Goal: Task Accomplishment & Management: Complete application form

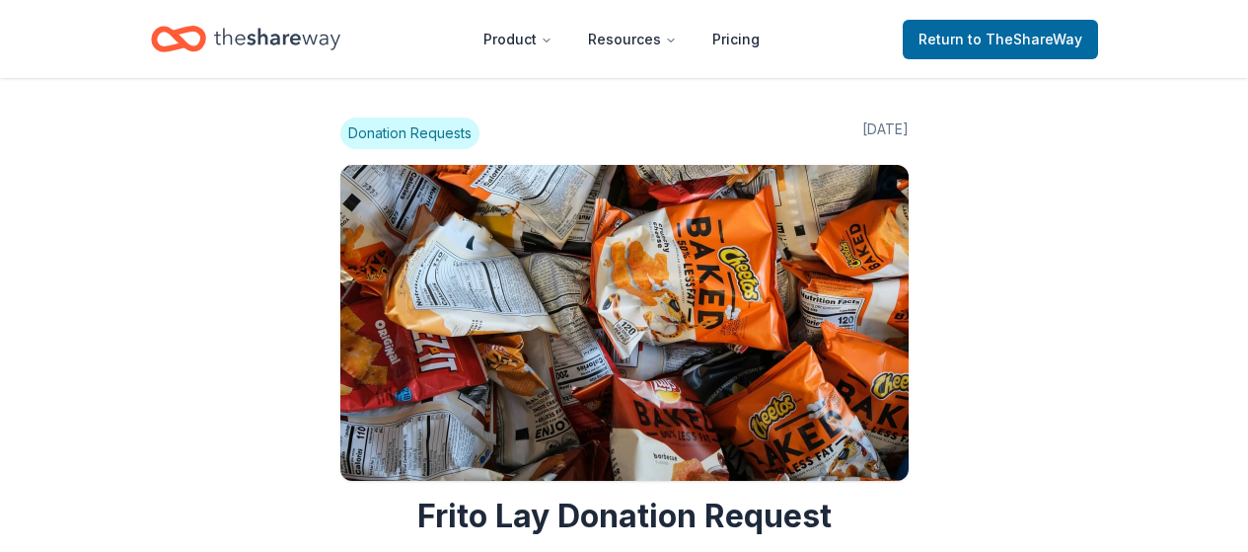
scroll to position [1781, 0]
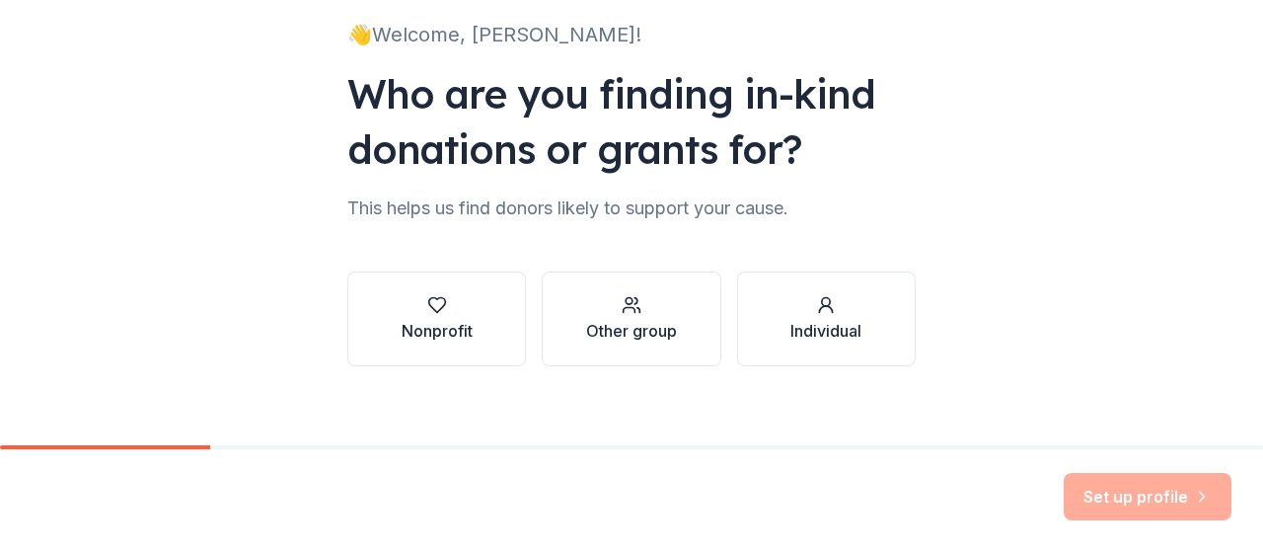
scroll to position [154, 0]
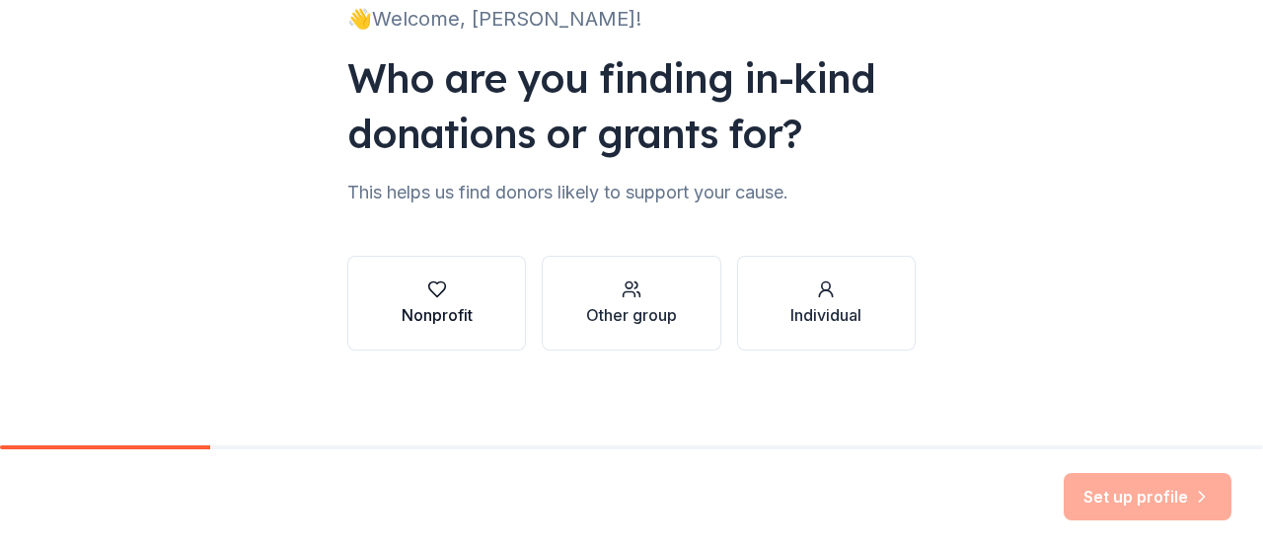
click at [488, 284] on button "Nonprofit" at bounding box center [436, 303] width 179 height 95
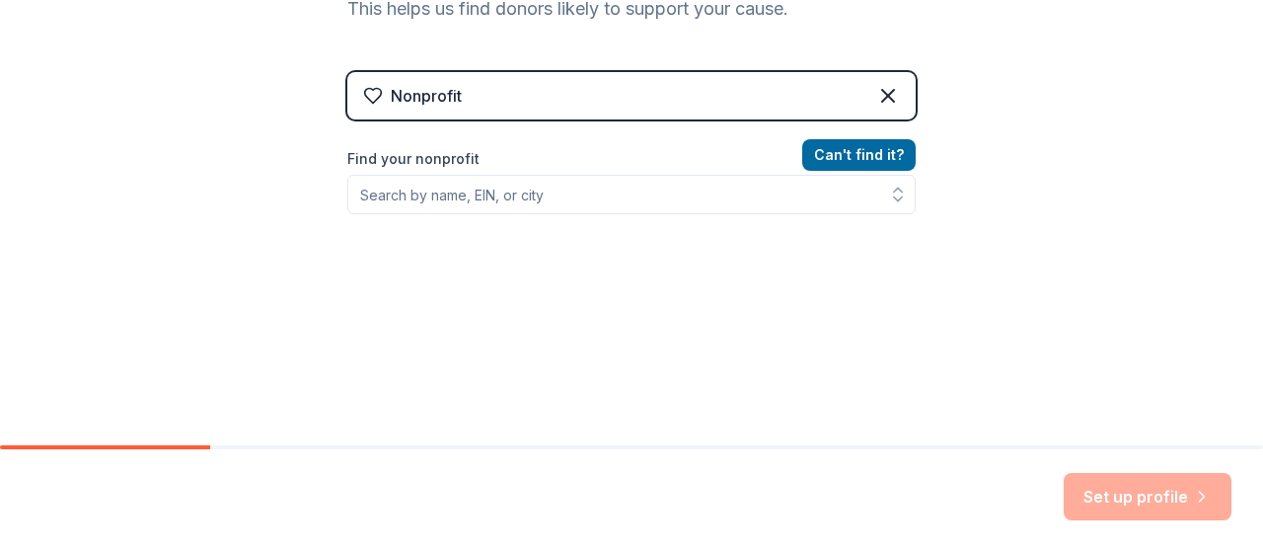
scroll to position [341, 0]
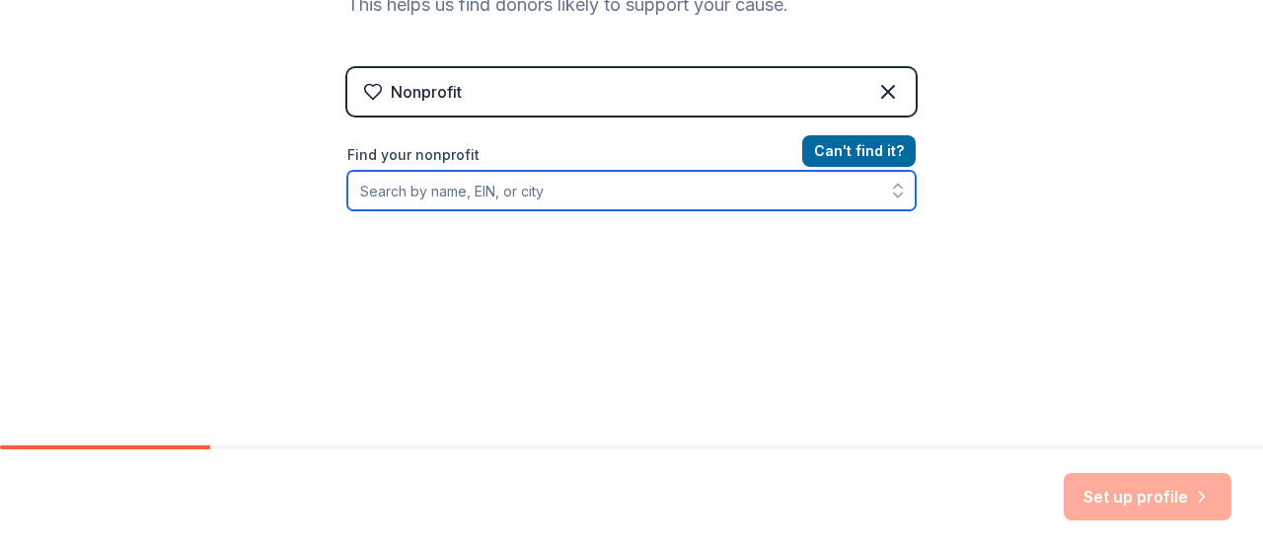
click at [778, 195] on input "Find your nonprofit" at bounding box center [631, 190] width 568 height 39
paste input "[URL][DOMAIN_NAME]"
type input "ht"
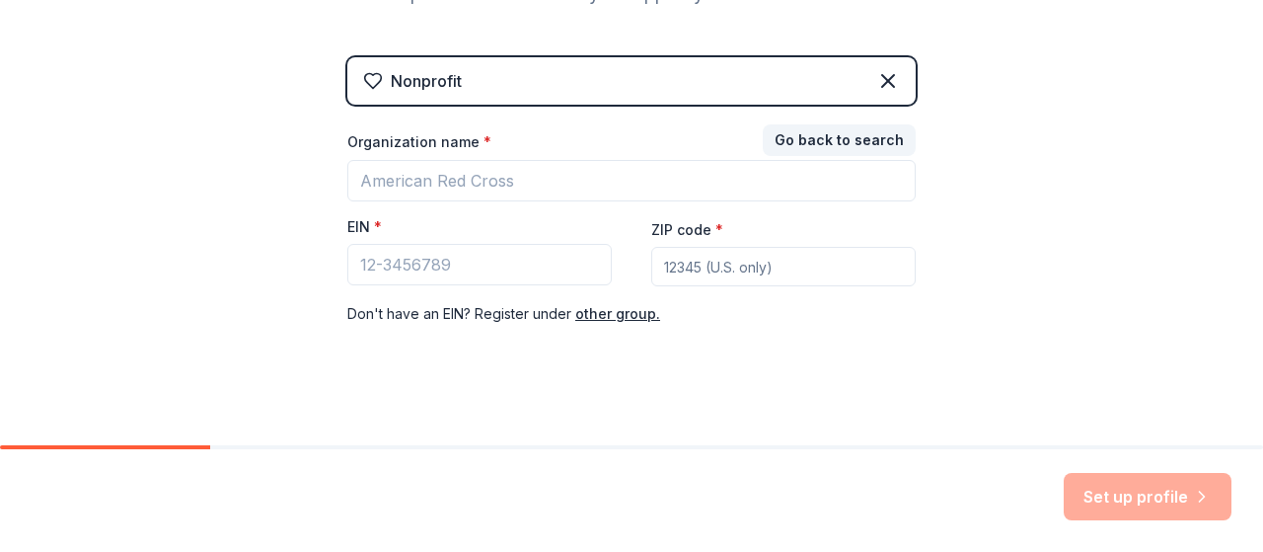
scroll to position [351, 0]
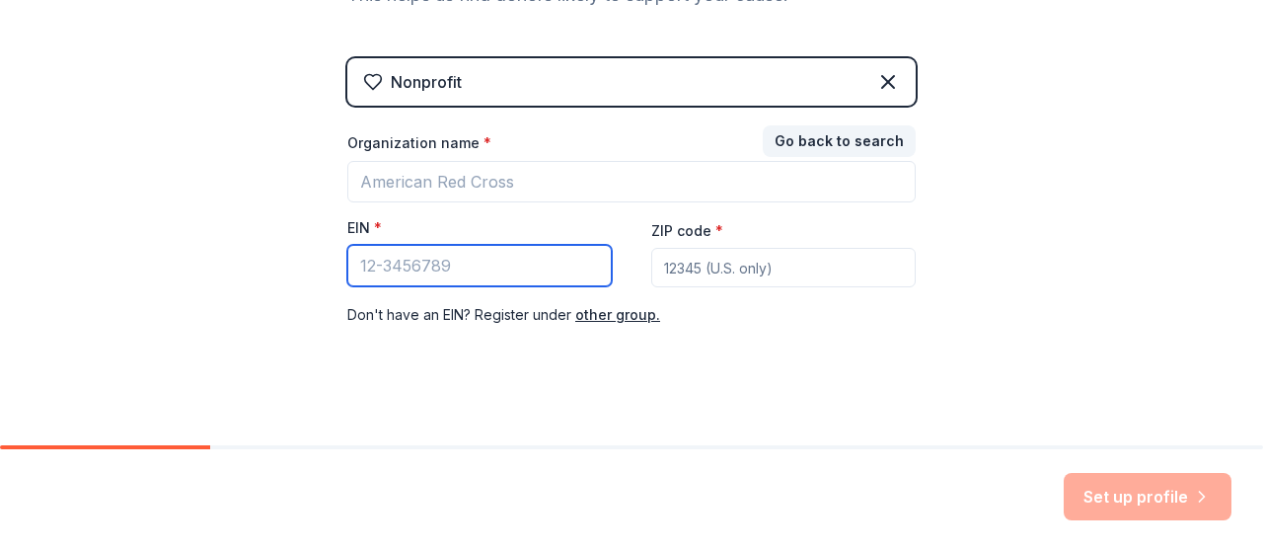
click at [516, 261] on input "EIN *" at bounding box center [479, 265] width 264 height 41
click at [687, 163] on input "Organization name *" at bounding box center [631, 181] width 568 height 41
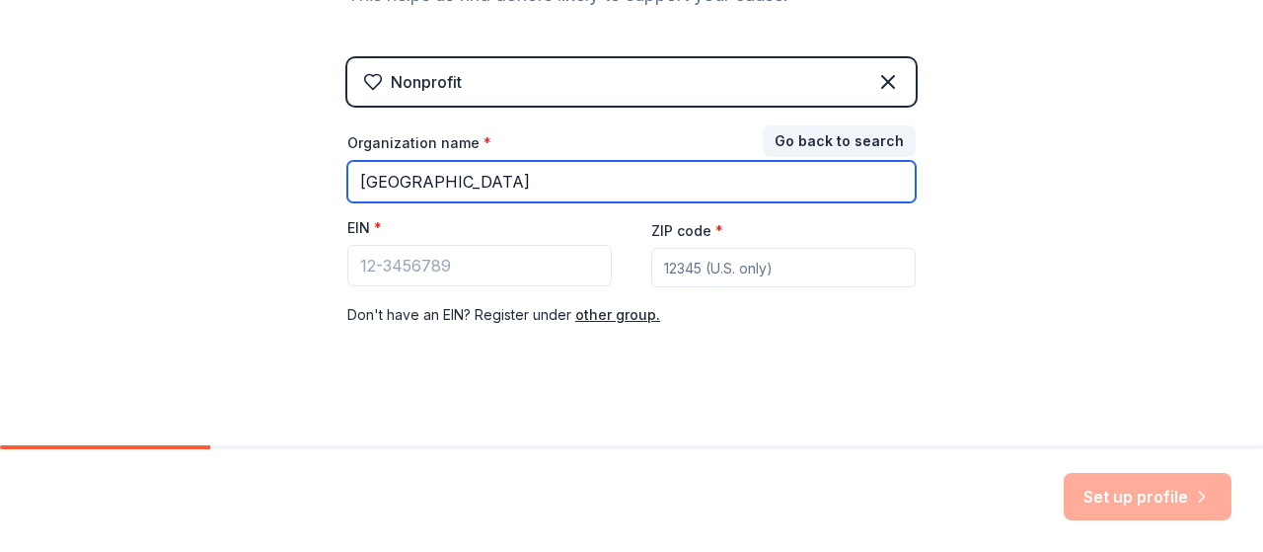
type input "[GEOGRAPHIC_DATA]"
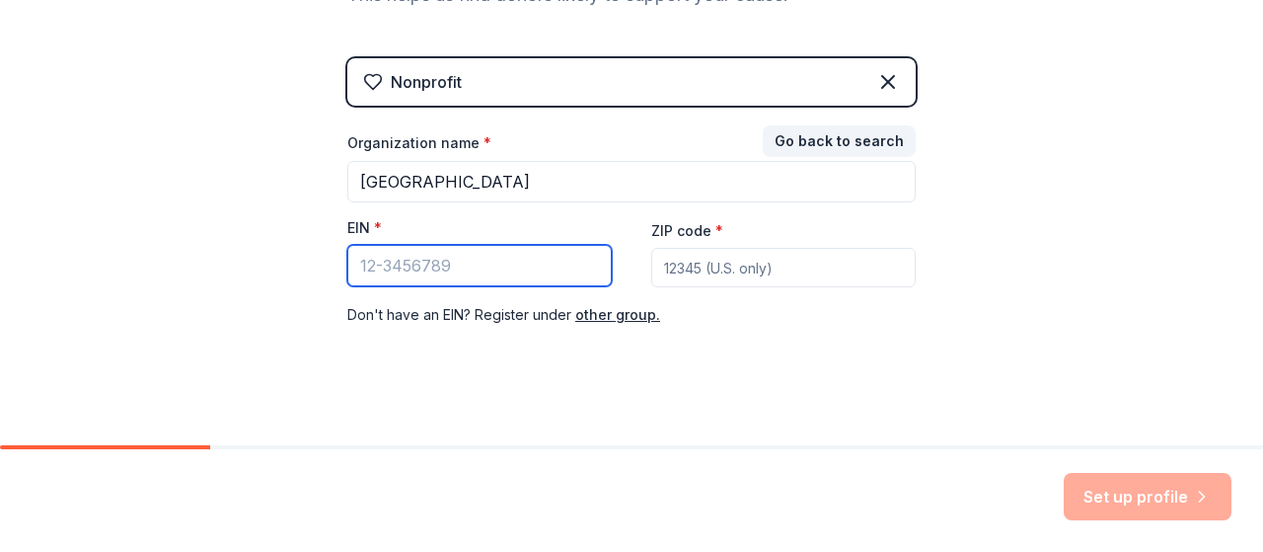
click at [491, 257] on input "EIN *" at bounding box center [479, 265] width 264 height 41
paste input "[US_EMPLOYER_IDENTIFICATION_NUMBER]"
type input "[US_EMPLOYER_IDENTIFICATION_NUMBER]"
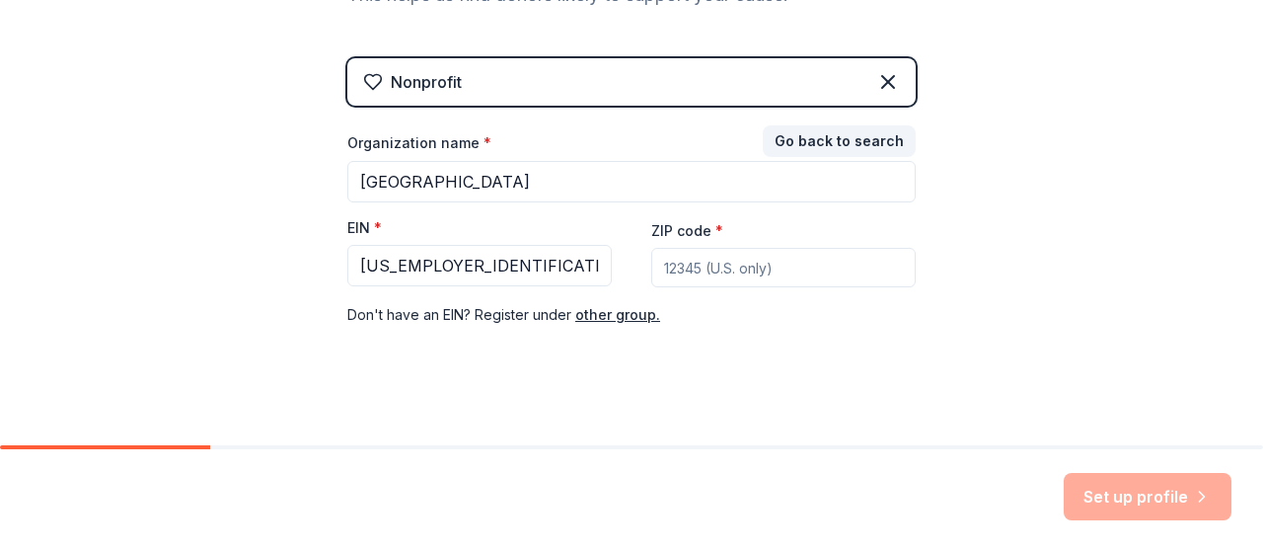
click at [746, 270] on input "ZIP code *" at bounding box center [783, 267] width 264 height 39
type input "18810"
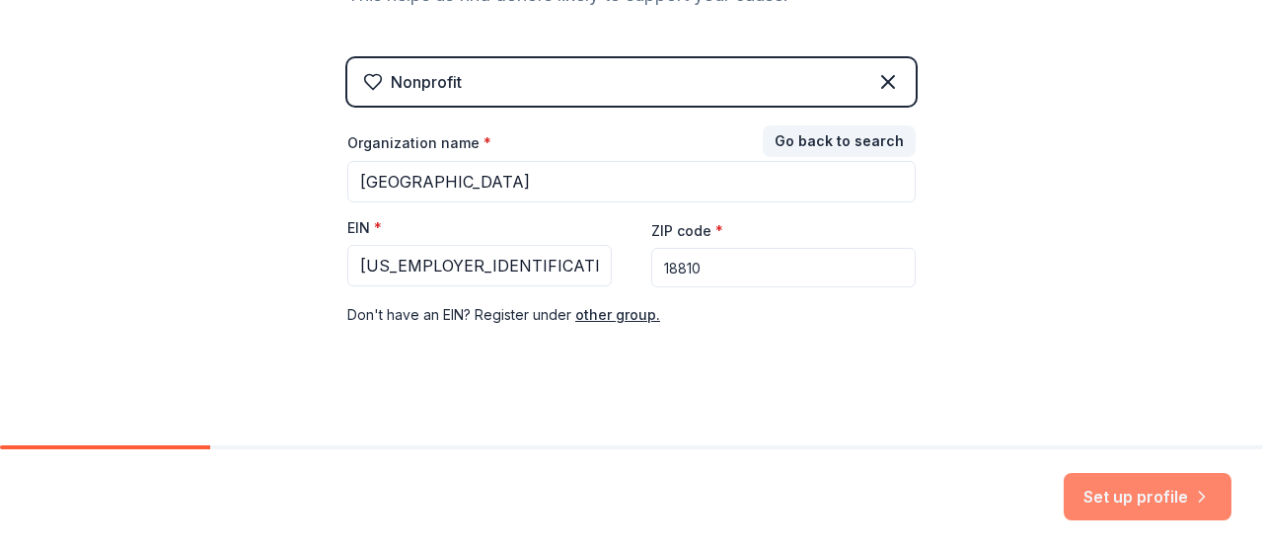
click at [1127, 501] on button "Set up profile" at bounding box center [1148, 496] width 168 height 47
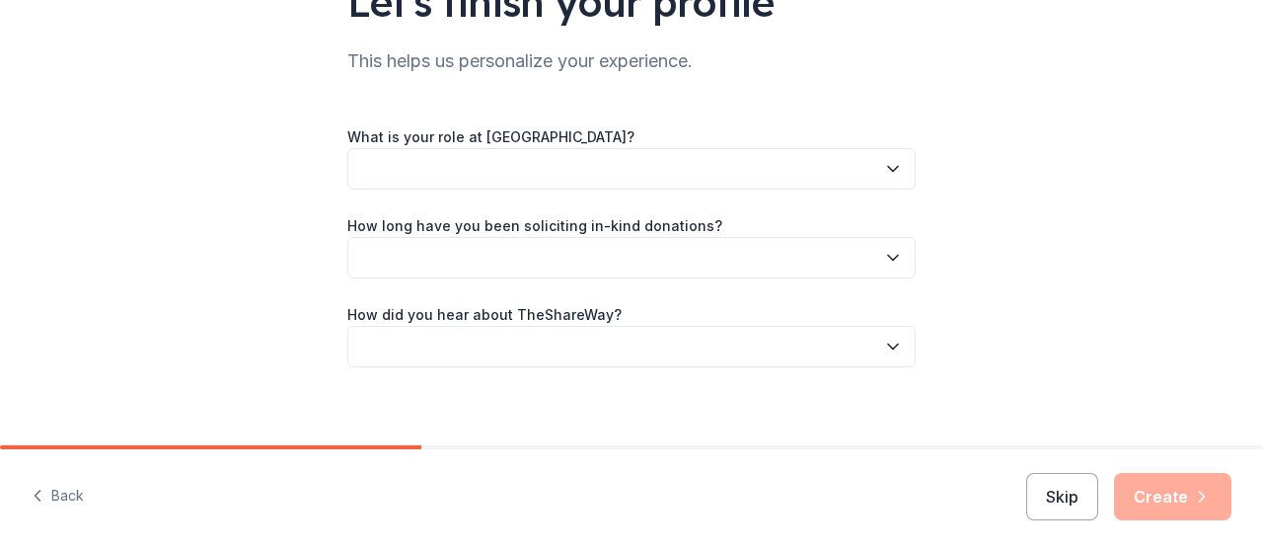
scroll to position [199, 0]
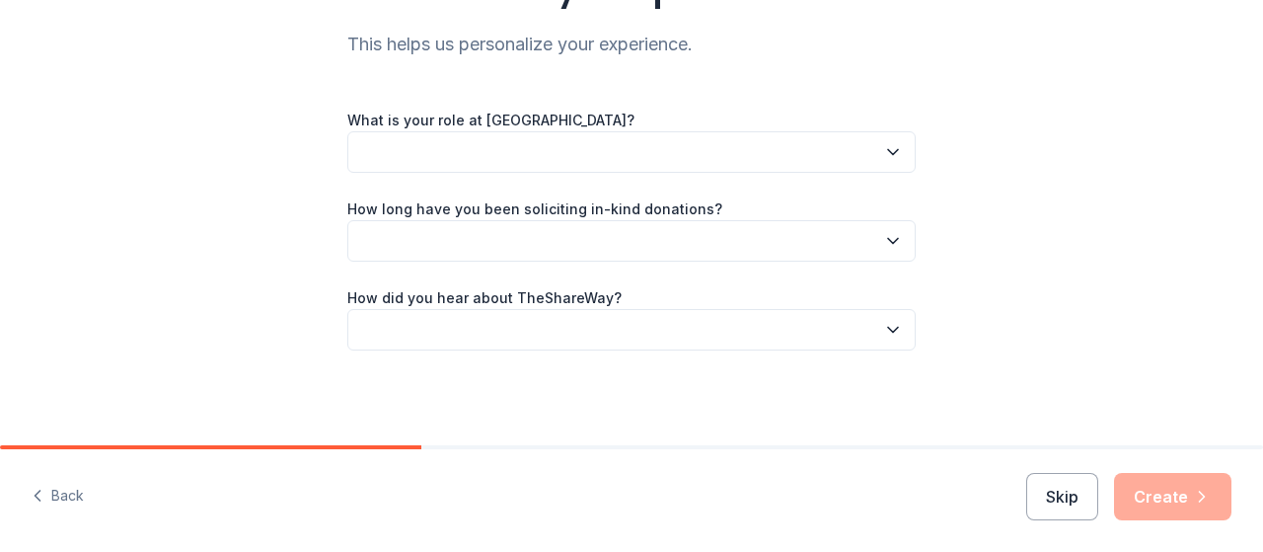
click at [872, 149] on button "button" at bounding box center [631, 151] width 568 height 41
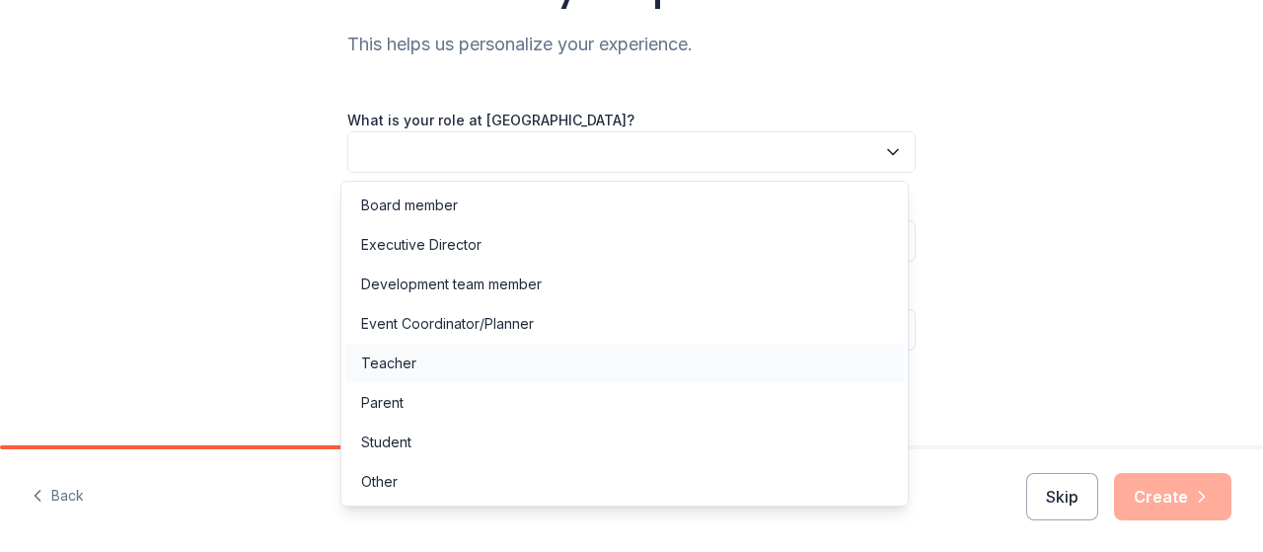
click at [414, 369] on div "Teacher" at bounding box center [624, 362] width 559 height 39
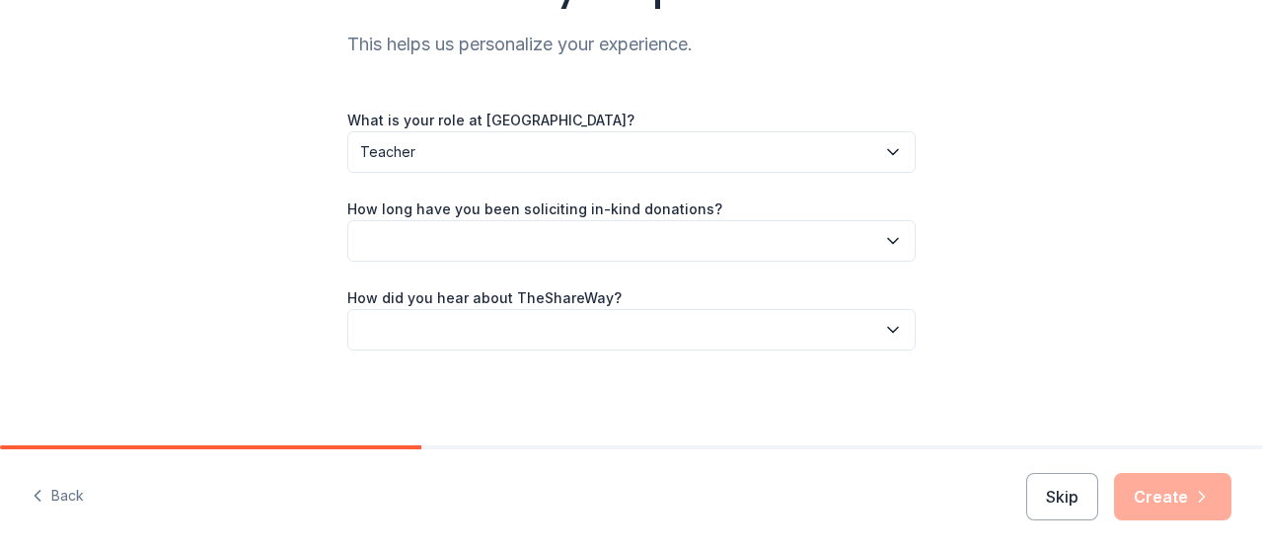
click at [724, 239] on button "button" at bounding box center [631, 240] width 568 height 41
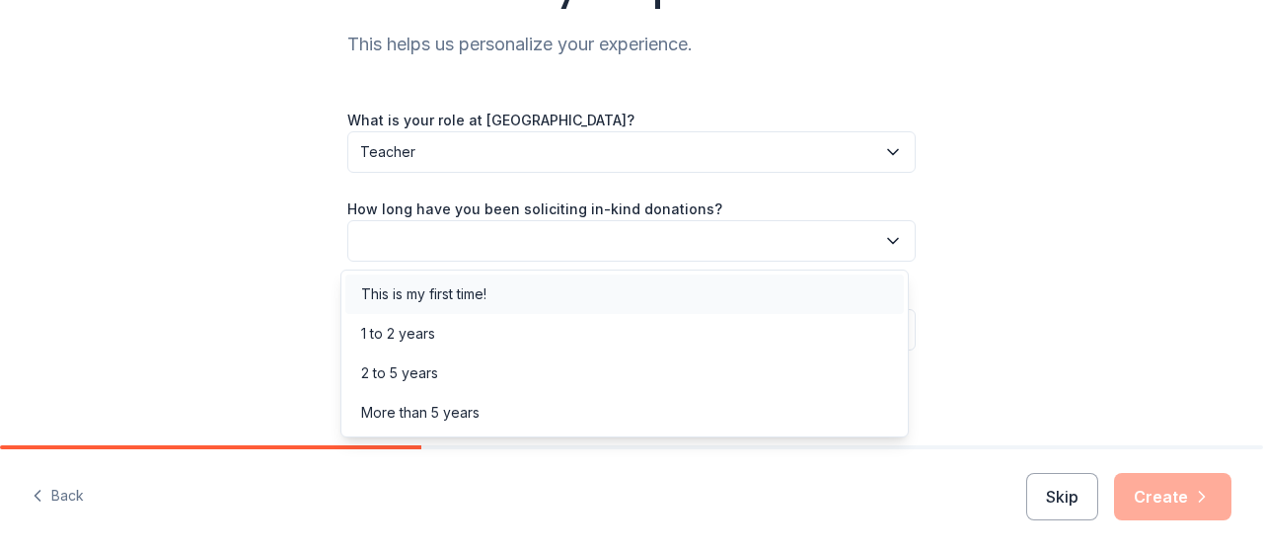
click at [487, 297] on div "This is my first time!" at bounding box center [423, 294] width 125 height 24
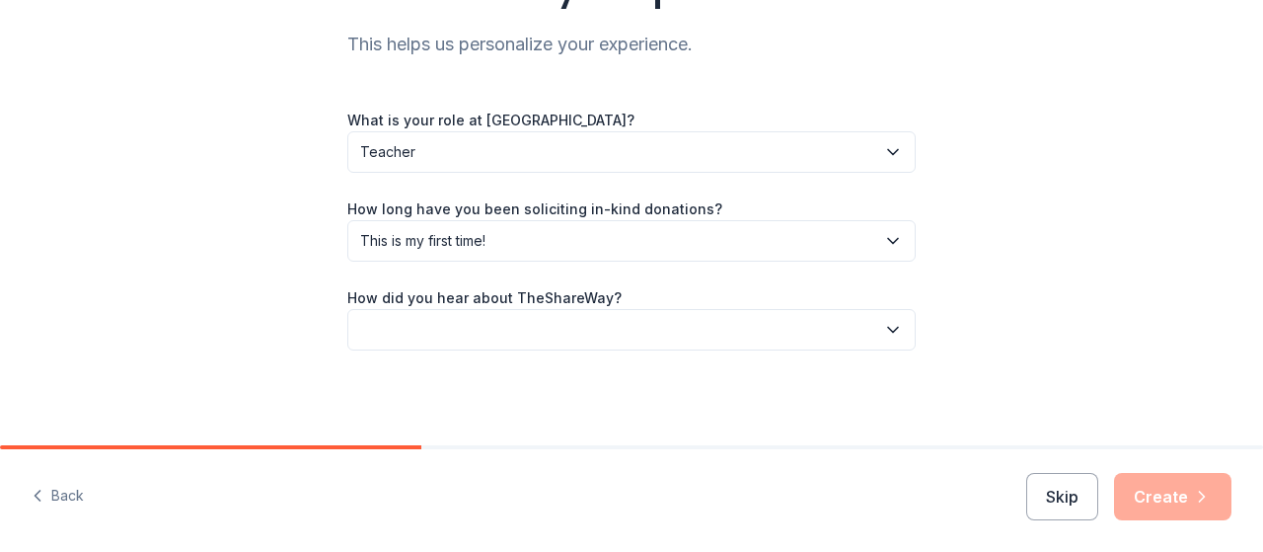
click at [649, 329] on button "button" at bounding box center [631, 329] width 568 height 41
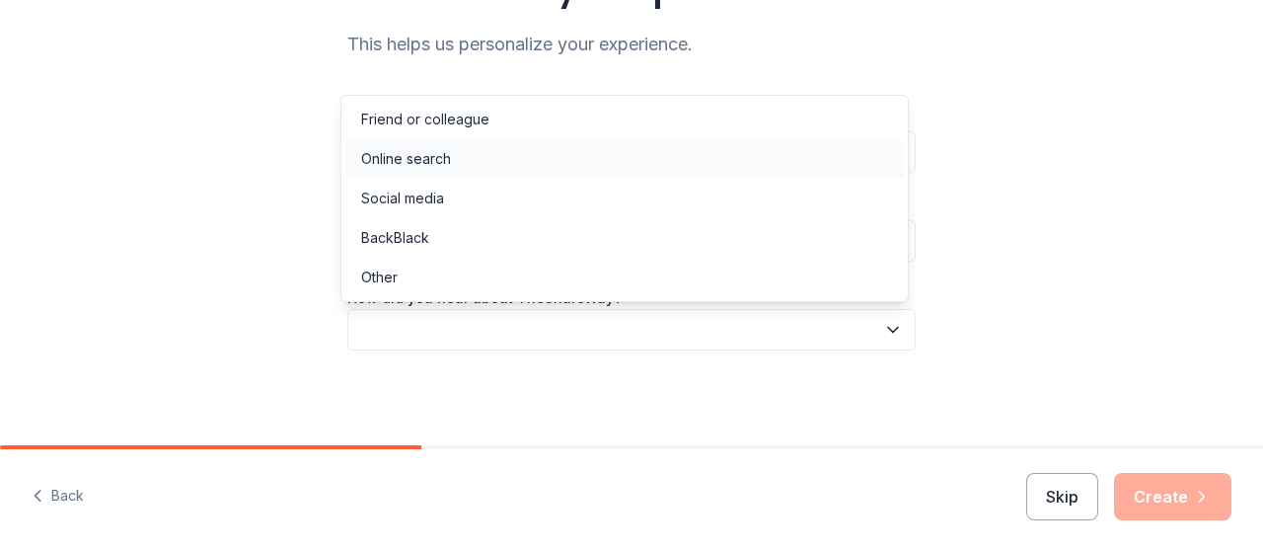
click at [551, 174] on div "Online search" at bounding box center [624, 158] width 559 height 39
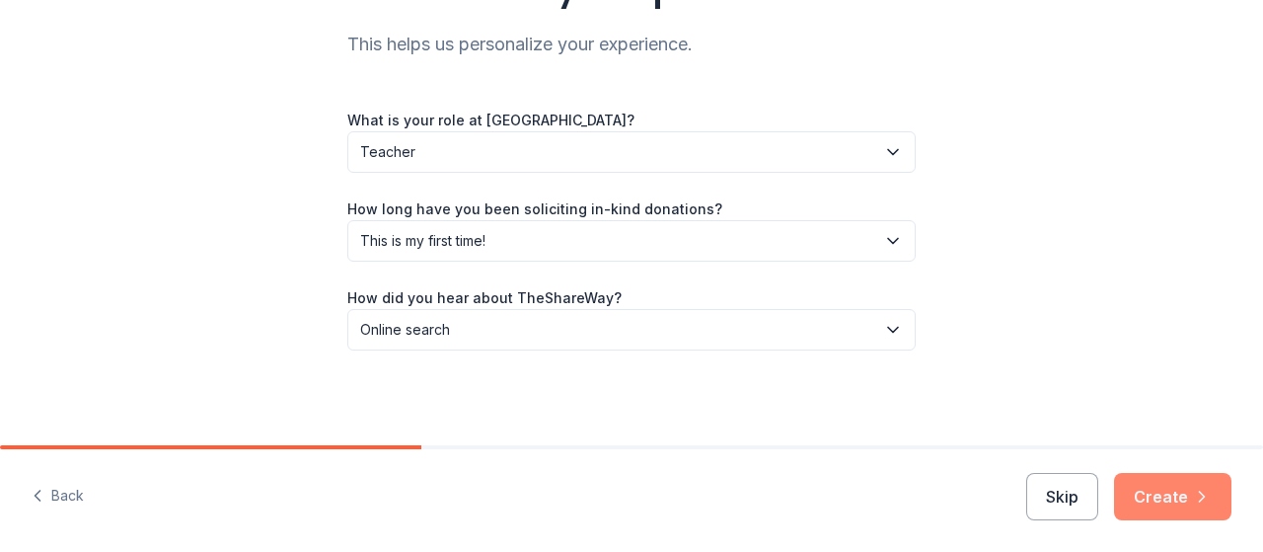
click at [1148, 501] on button "Create" at bounding box center [1172, 496] width 117 height 47
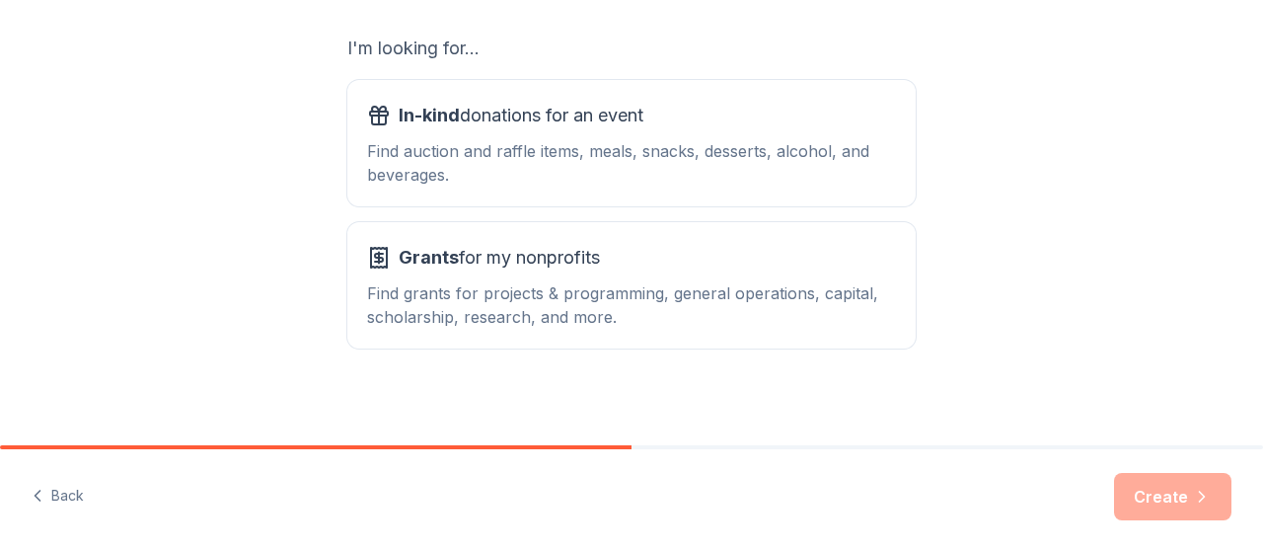
scroll to position [351, 0]
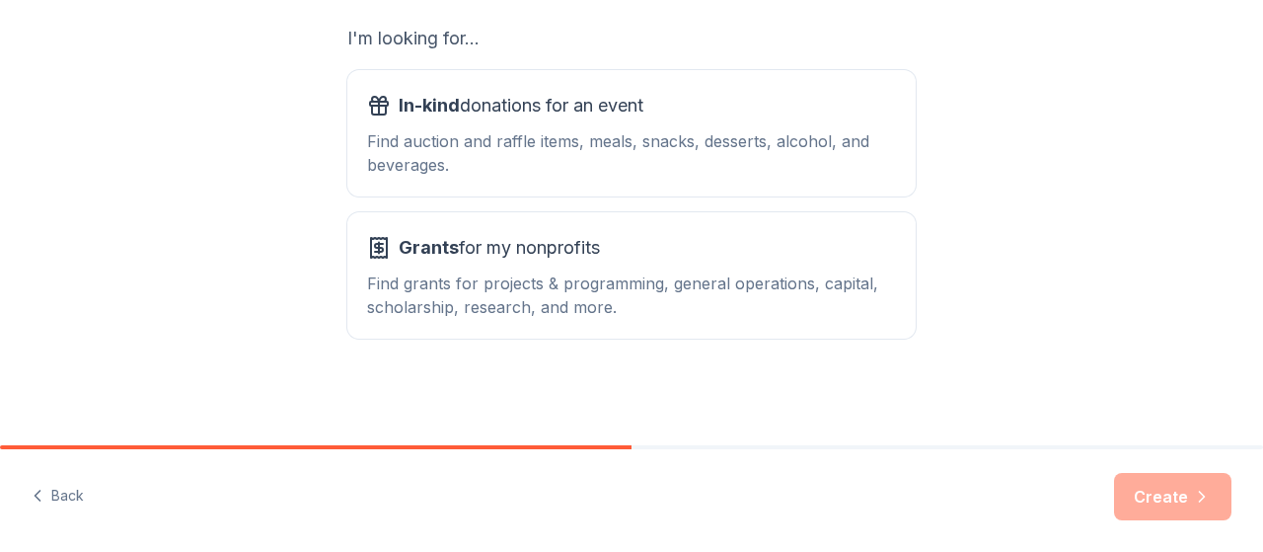
click at [775, 142] on div "Find auction and raffle items, meals, snacks, desserts, alcohol, and beverages." at bounding box center [631, 152] width 529 height 47
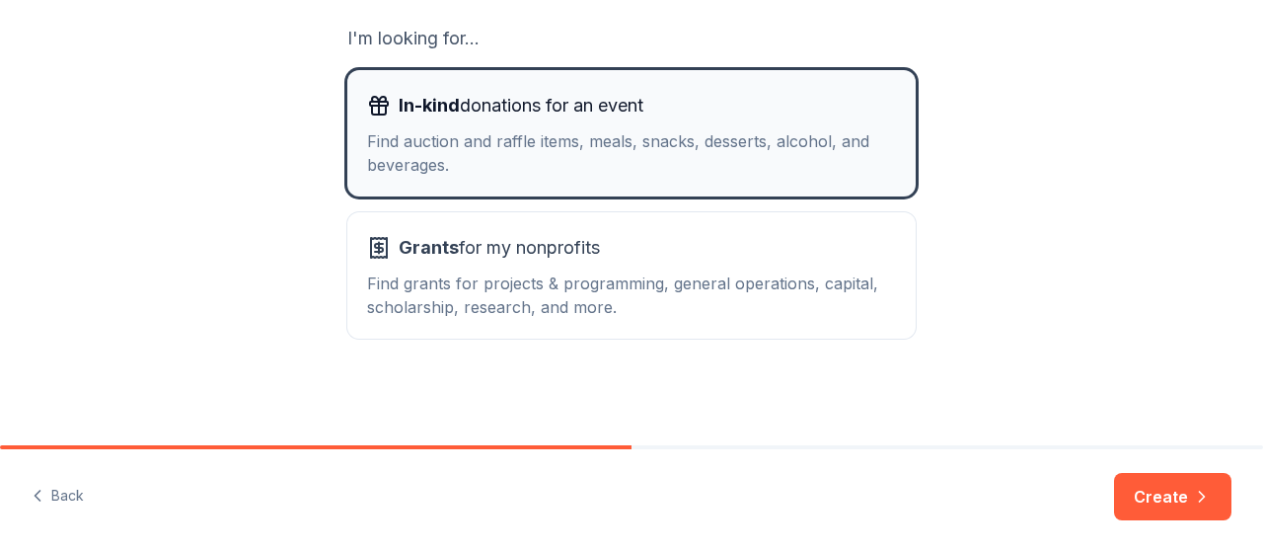
click at [1168, 495] on button "Create" at bounding box center [1172, 496] width 117 height 47
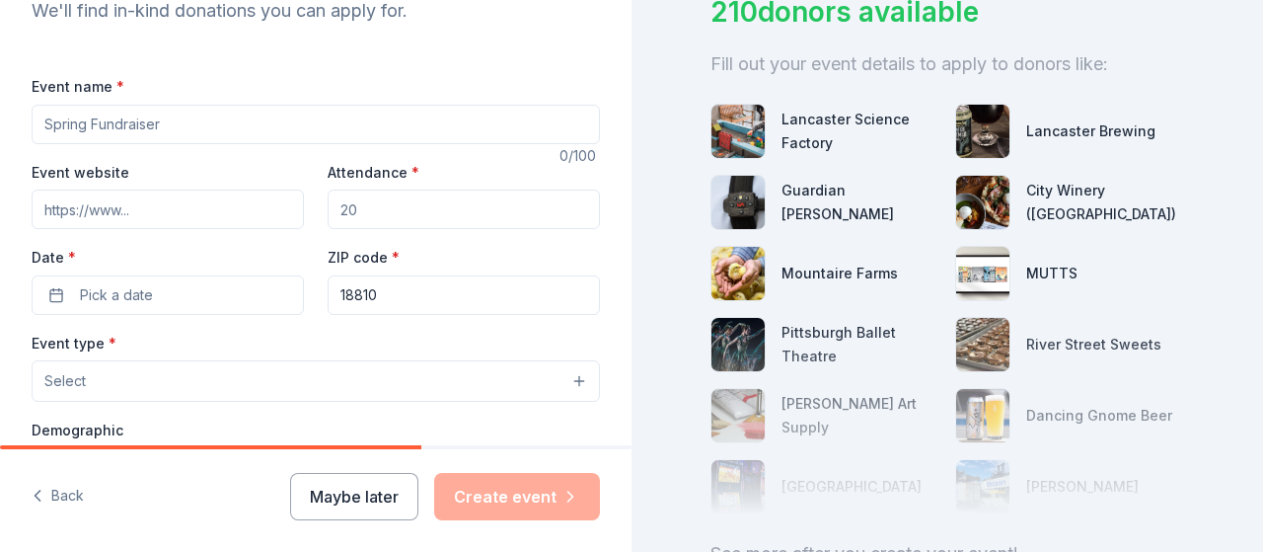
scroll to position [235, 0]
click at [529, 124] on input "Event name *" at bounding box center [316, 122] width 568 height 39
type input "School Fundraiser"
click at [404, 205] on input "Attendance *" at bounding box center [464, 207] width 272 height 39
type input "600"
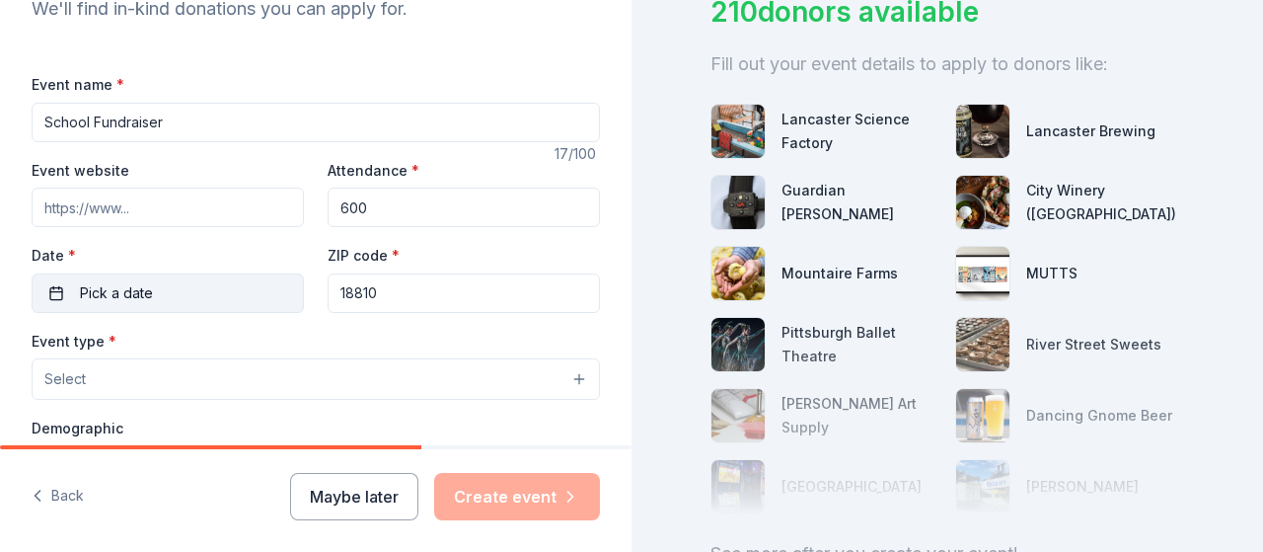
click at [61, 291] on button "Pick a date" at bounding box center [168, 292] width 272 height 39
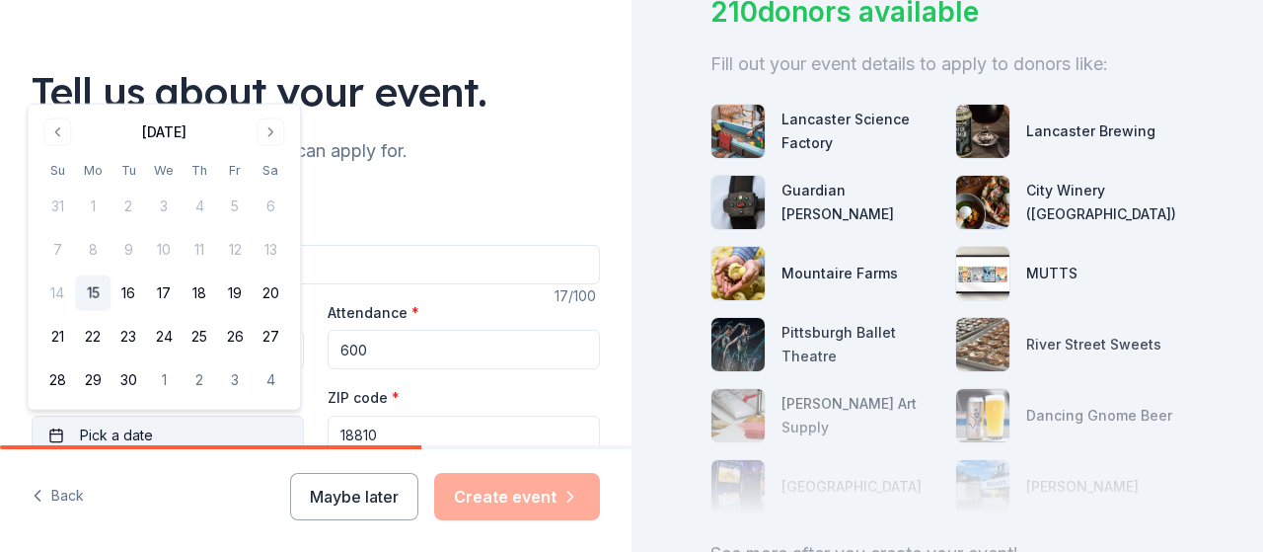
scroll to position [89, 0]
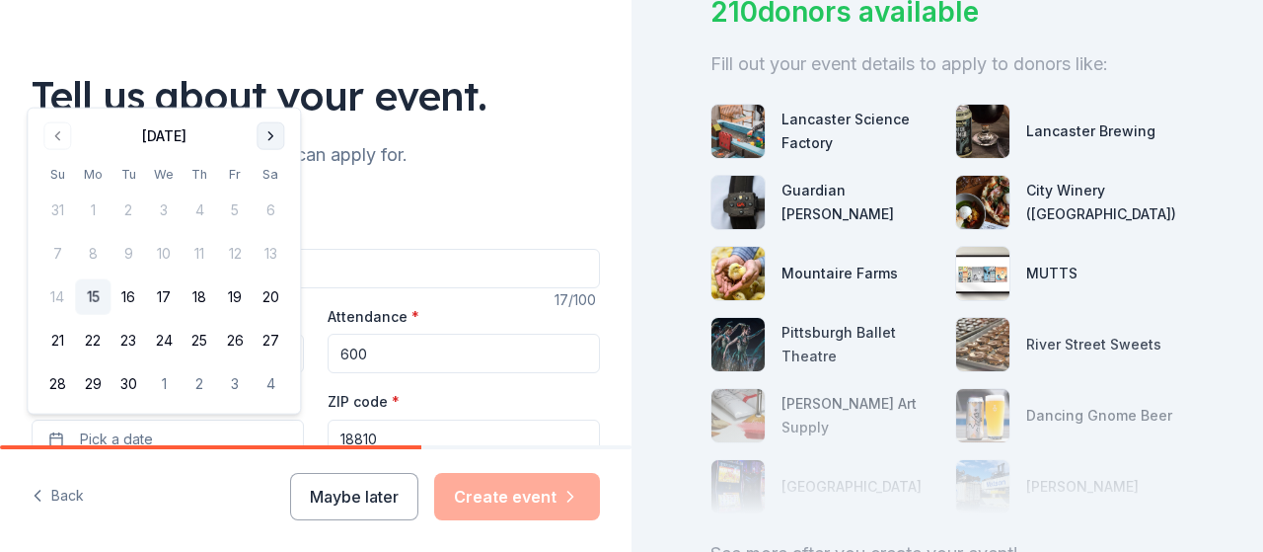
click at [268, 132] on button "Go to next month" at bounding box center [271, 136] width 28 height 28
click at [271, 136] on button "Go to next month" at bounding box center [271, 136] width 28 height 28
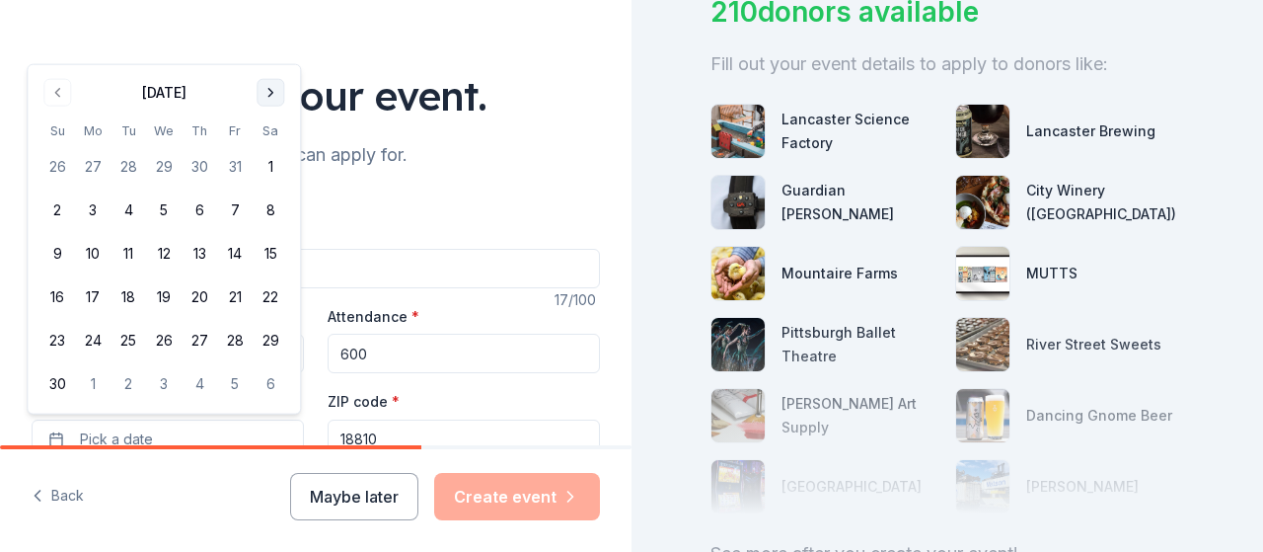
click at [270, 93] on button "Go to next month" at bounding box center [271, 93] width 28 height 28
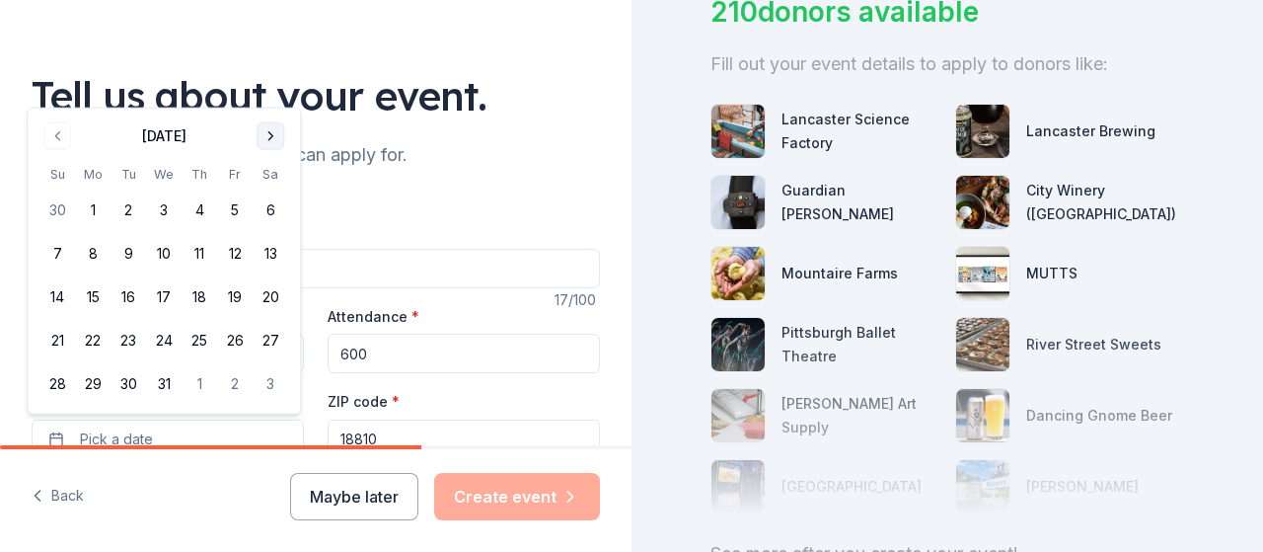
click at [266, 136] on button "Go to next month" at bounding box center [271, 136] width 28 height 28
click at [232, 338] on button "23" at bounding box center [235, 341] width 36 height 36
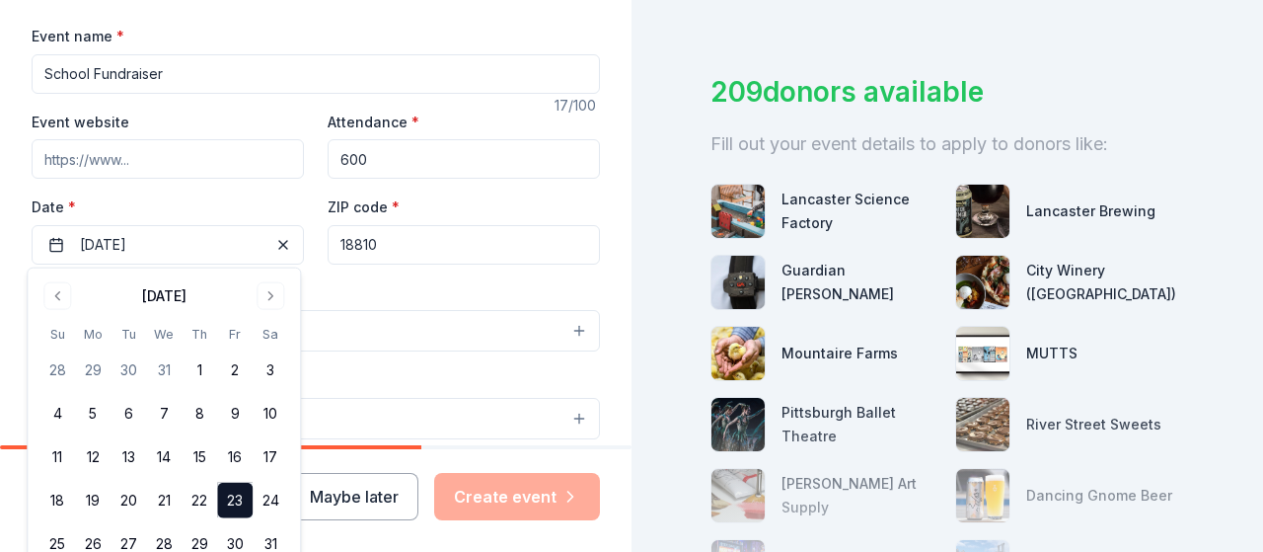
scroll to position [167, 0]
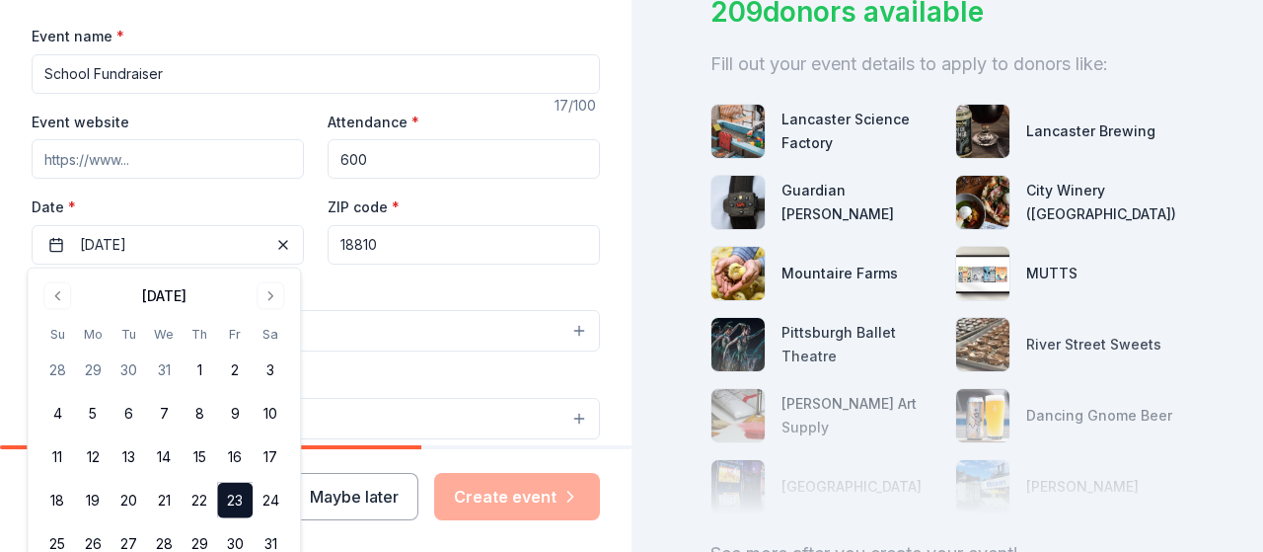
click at [464, 310] on button "Select" at bounding box center [316, 330] width 568 height 41
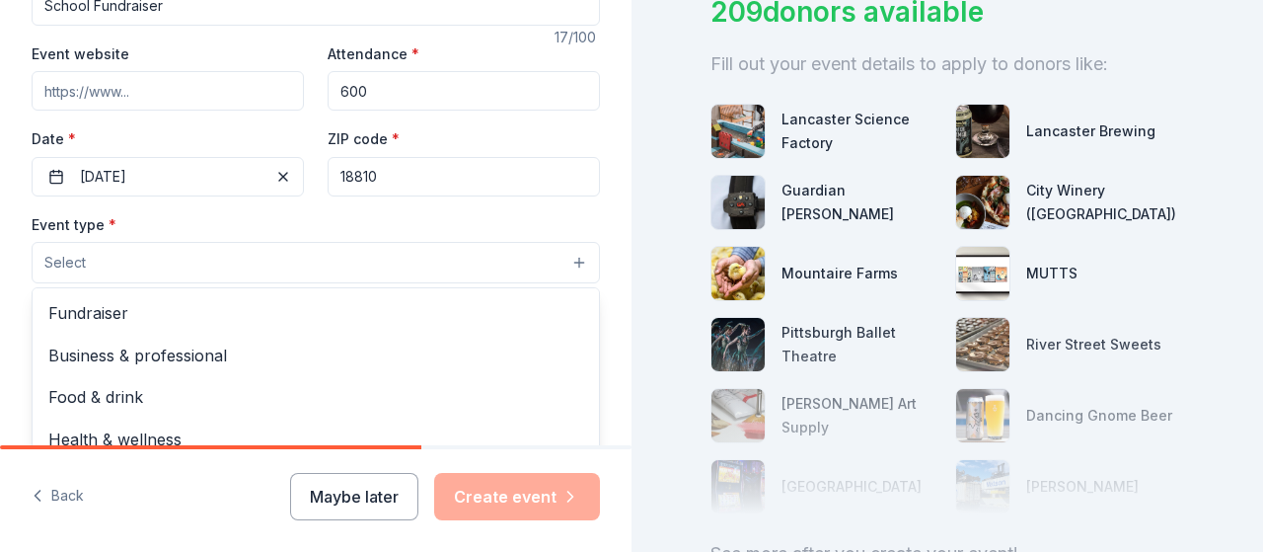
scroll to position [389, 0]
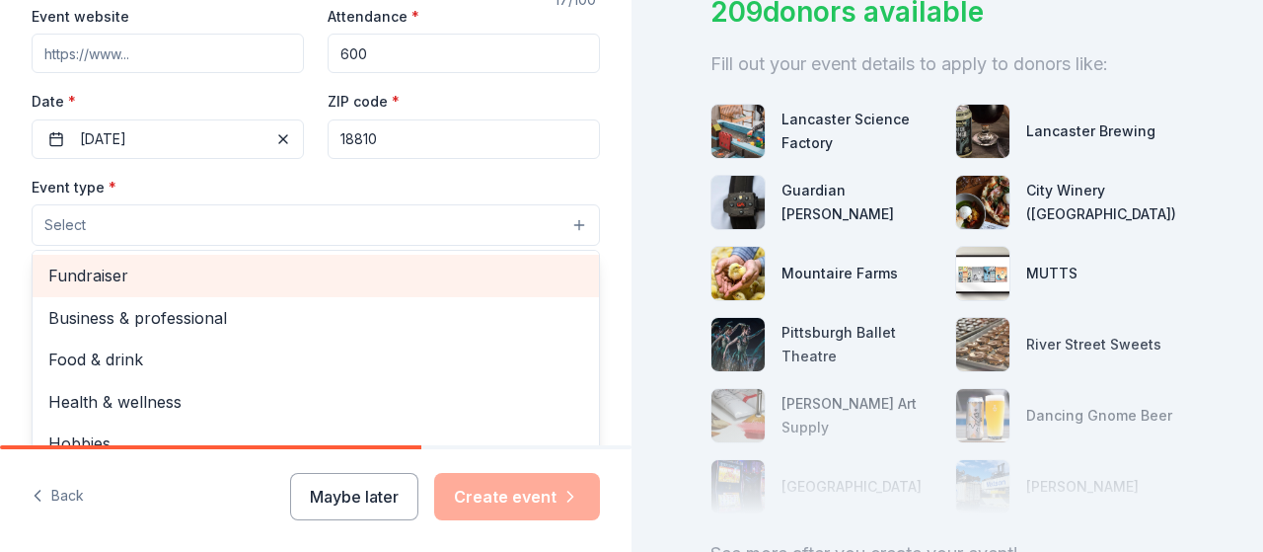
click at [142, 273] on span "Fundraiser" at bounding box center [315, 276] width 535 height 26
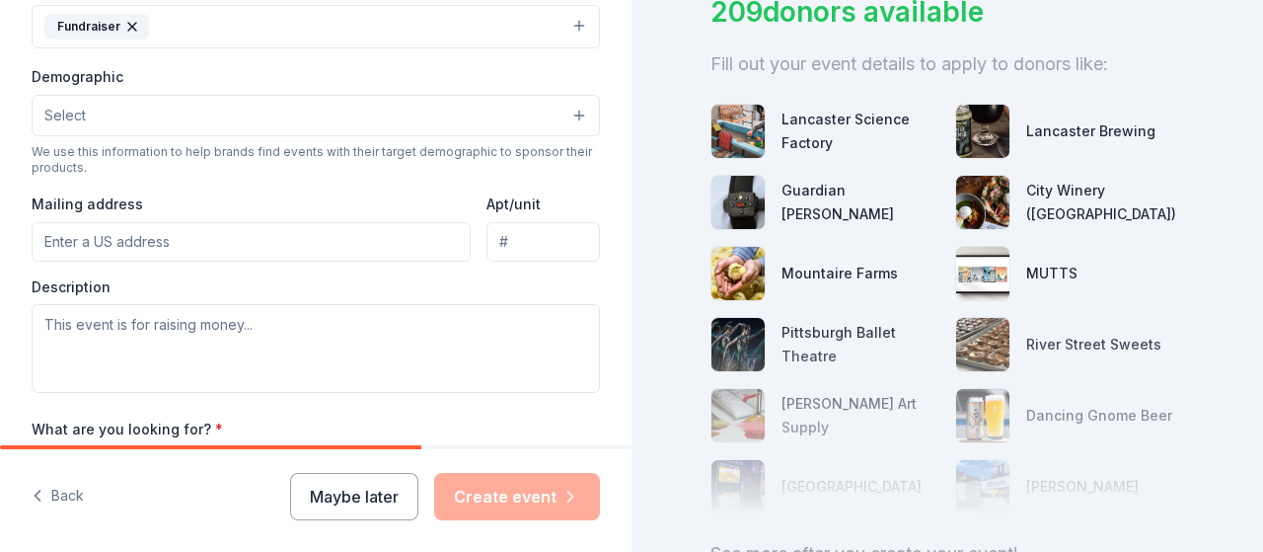
scroll to position [606, 0]
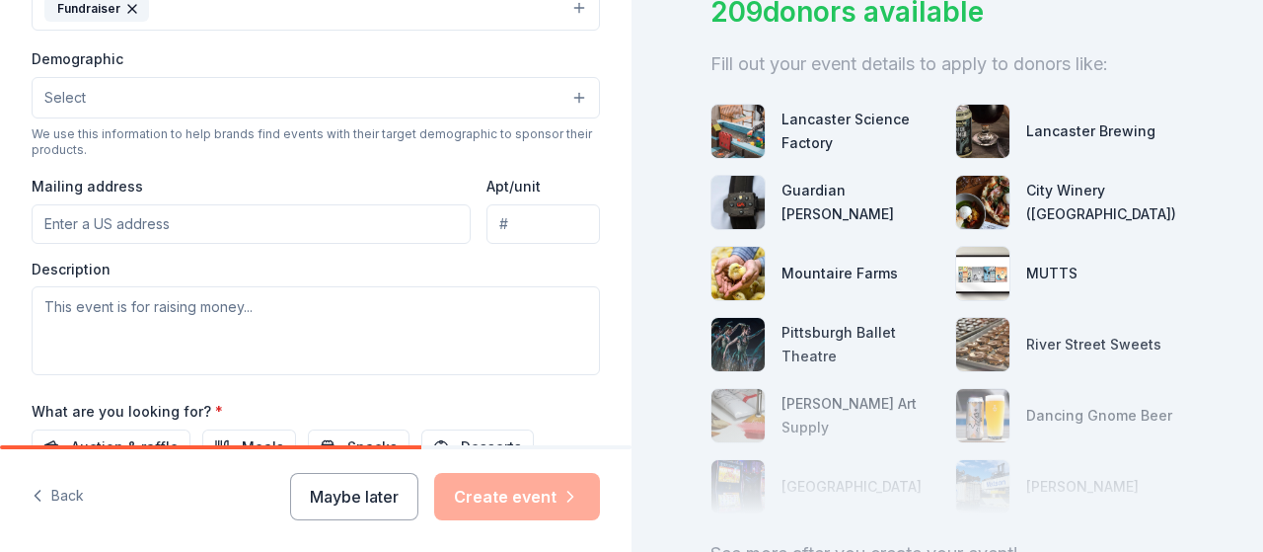
click at [509, 94] on button "Select" at bounding box center [316, 97] width 568 height 41
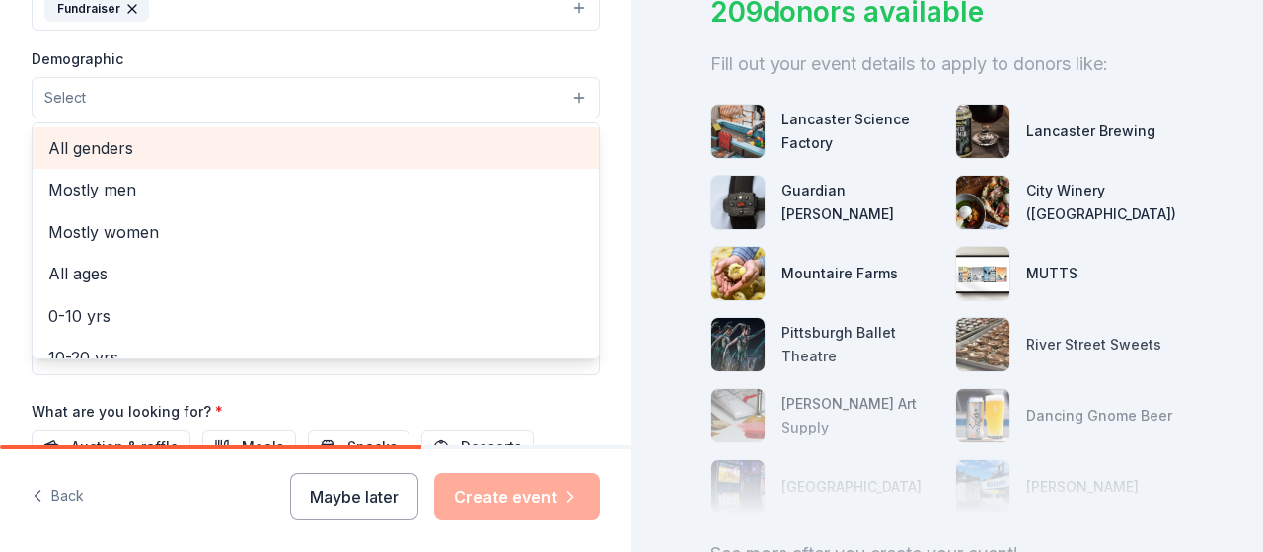
click at [478, 144] on span "All genders" at bounding box center [315, 148] width 535 height 26
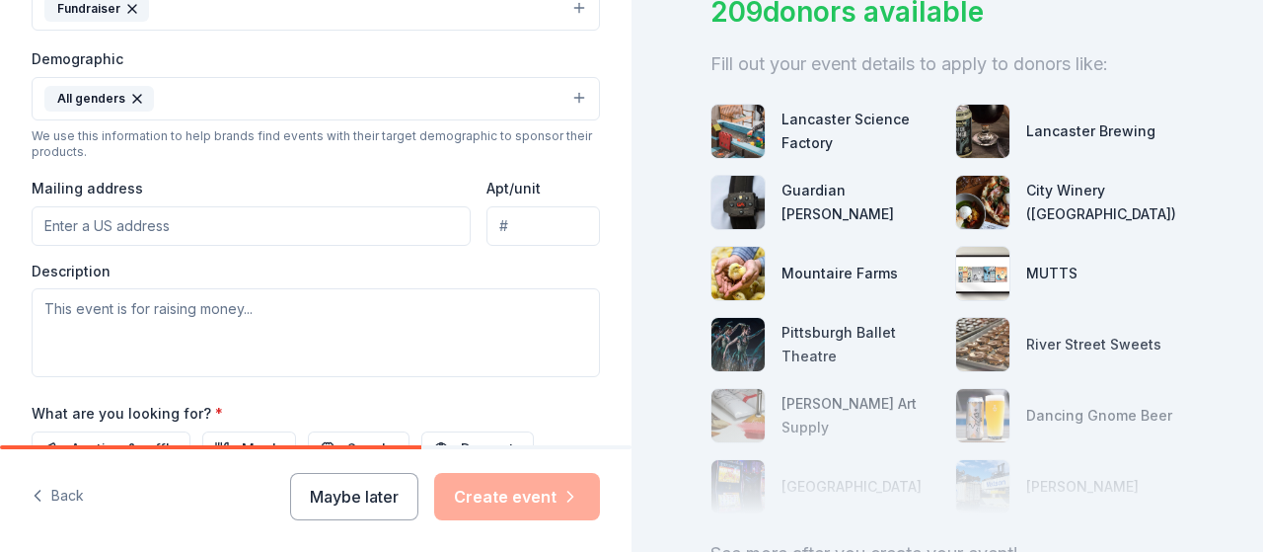
click at [389, 221] on input "Mailing address" at bounding box center [251, 225] width 439 height 39
type input "401 West Frederick St"
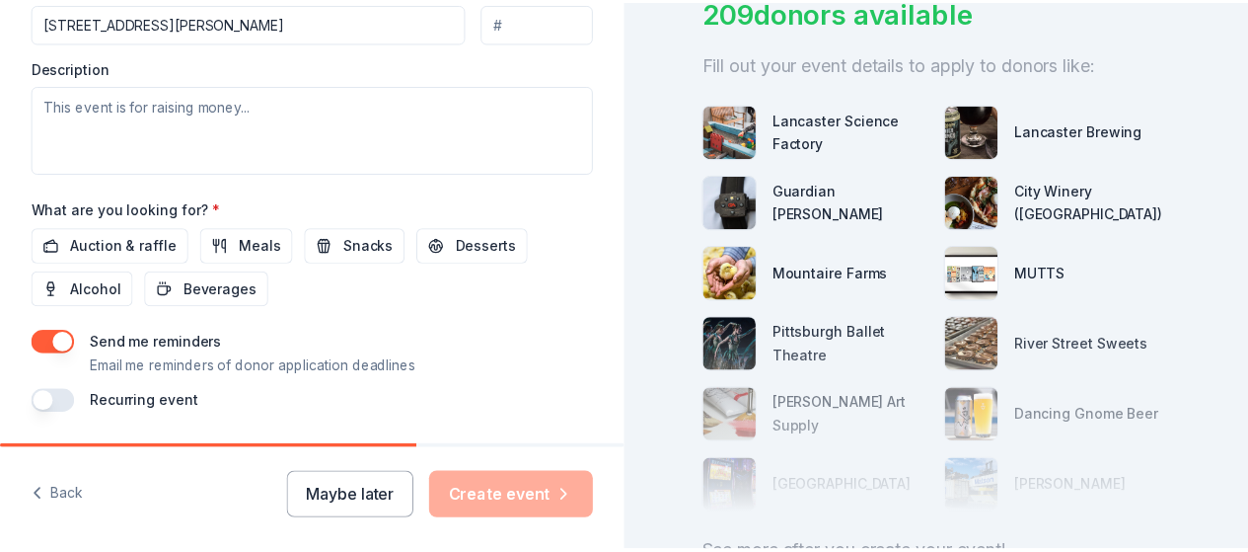
scroll to position [866, 0]
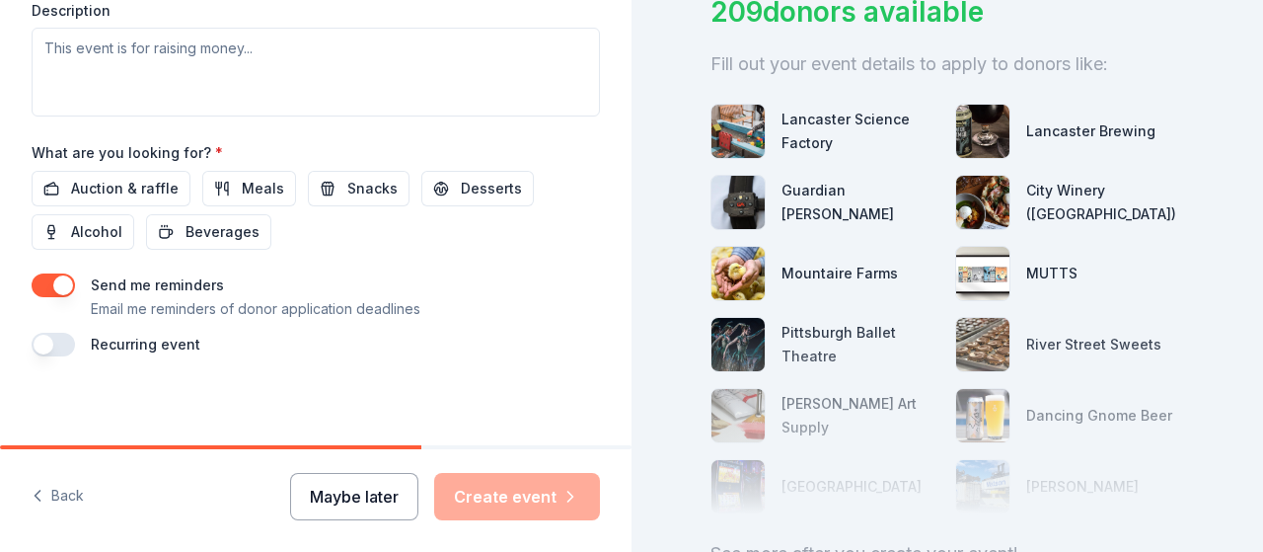
click at [345, 504] on button "Maybe later" at bounding box center [354, 496] width 128 height 47
click at [366, 508] on button "Maybe later" at bounding box center [354, 496] width 128 height 47
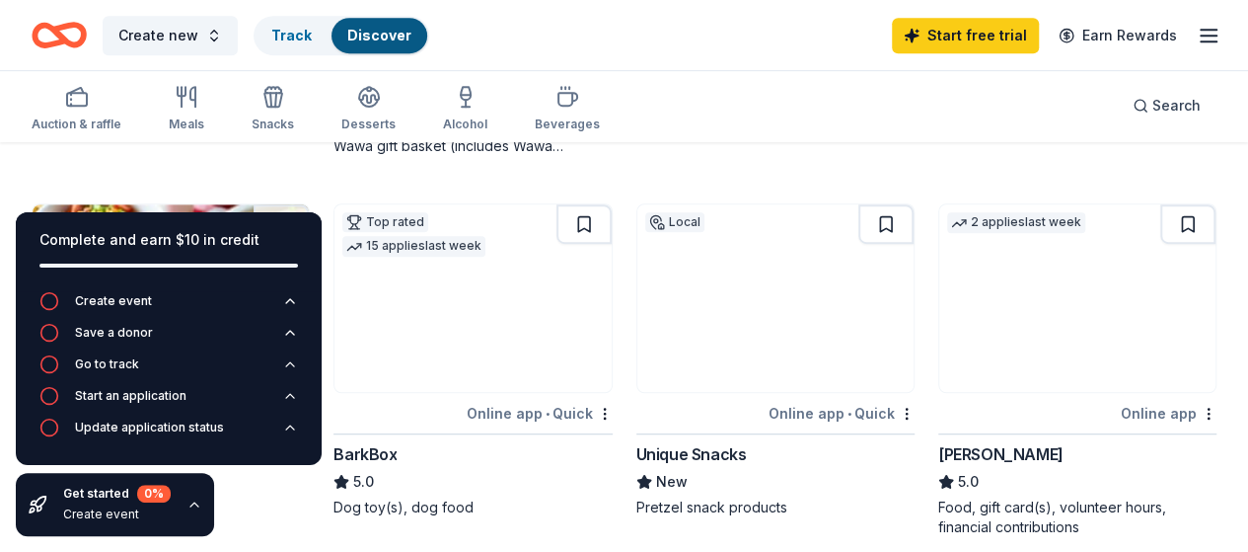
scroll to position [486, 0]
